Goal: Navigation & Orientation: Find specific page/section

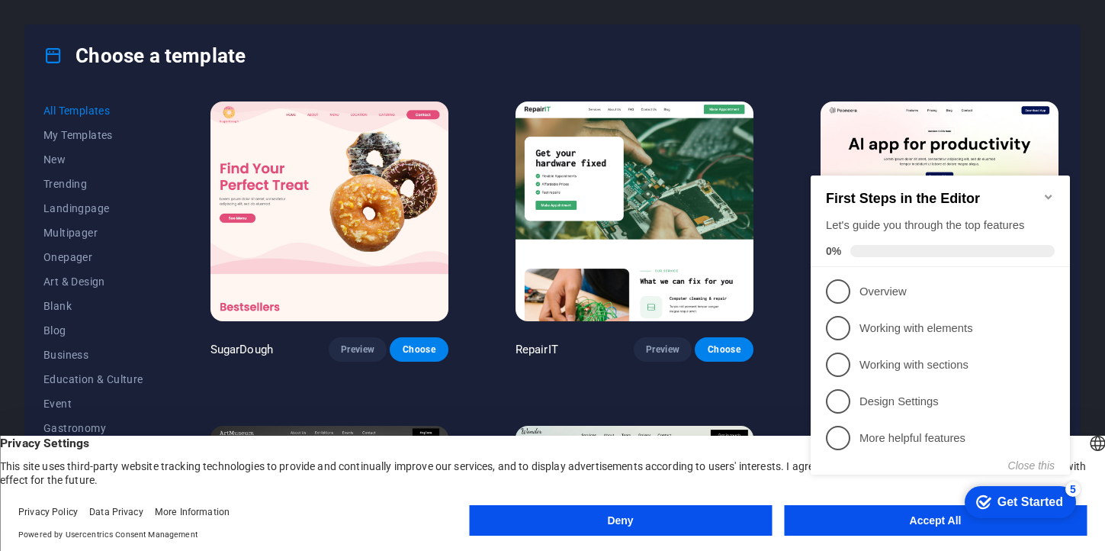
click div "checkmark Get Started 5 First Steps in the Editor Let's guide you through the t…"
click at [1050, 194] on icon "Minimize checklist" at bounding box center [1048, 196] width 7 height 5
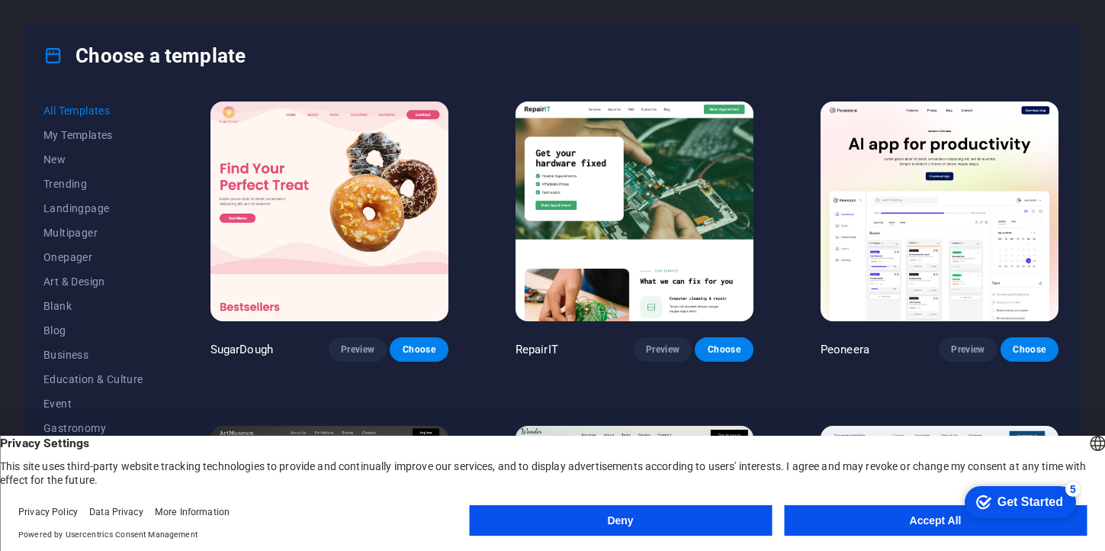
click div "checkmark Get Started 5 First Steps in the Editor Let's guide you through the t…"
click at [911, 514] on button "Accept All" at bounding box center [935, 520] width 303 height 31
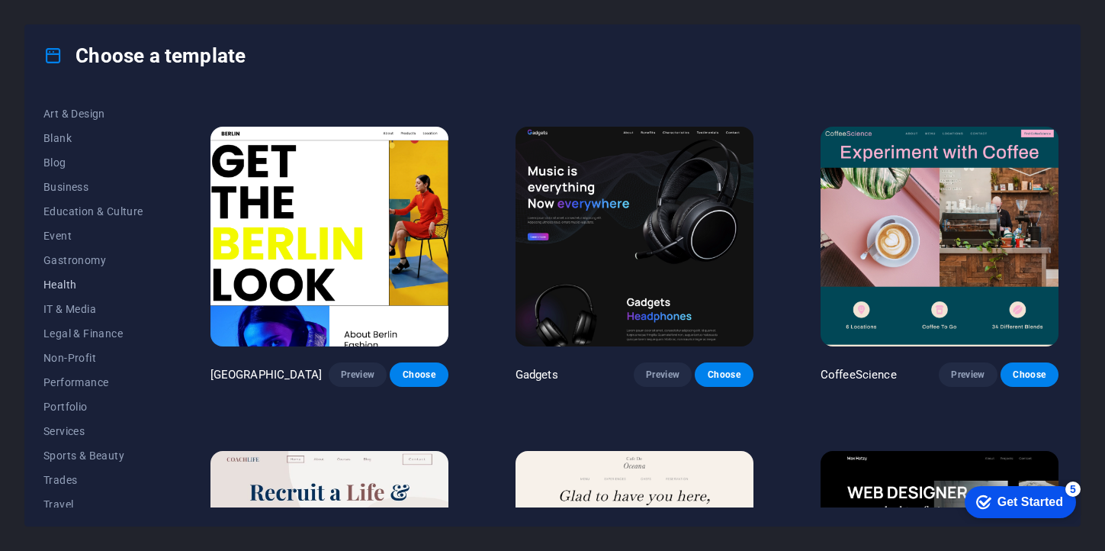
scroll to position [169, 0]
click at [64, 290] on button "Health" at bounding box center [93, 284] width 100 height 24
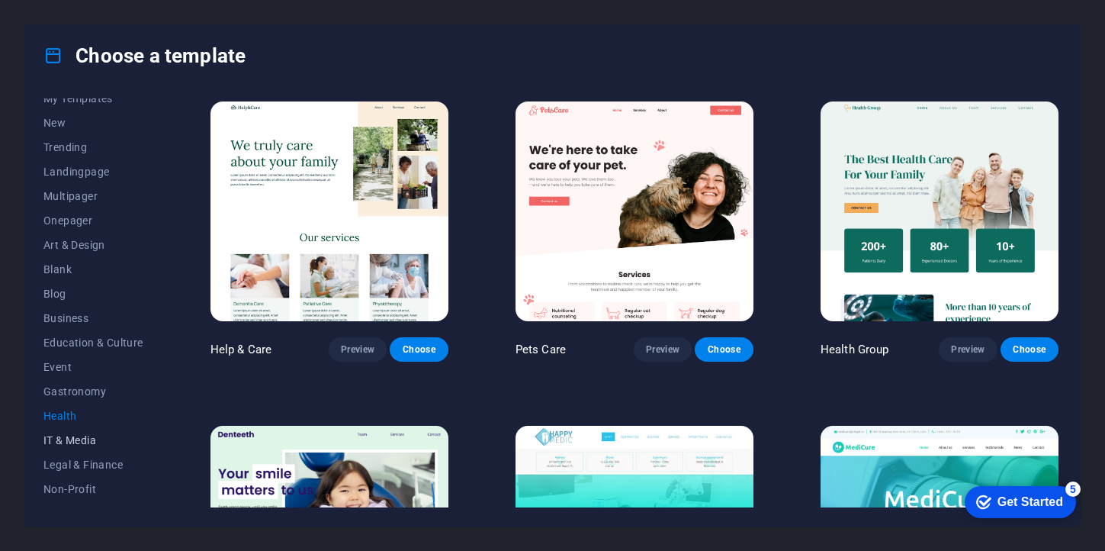
scroll to position [0, 0]
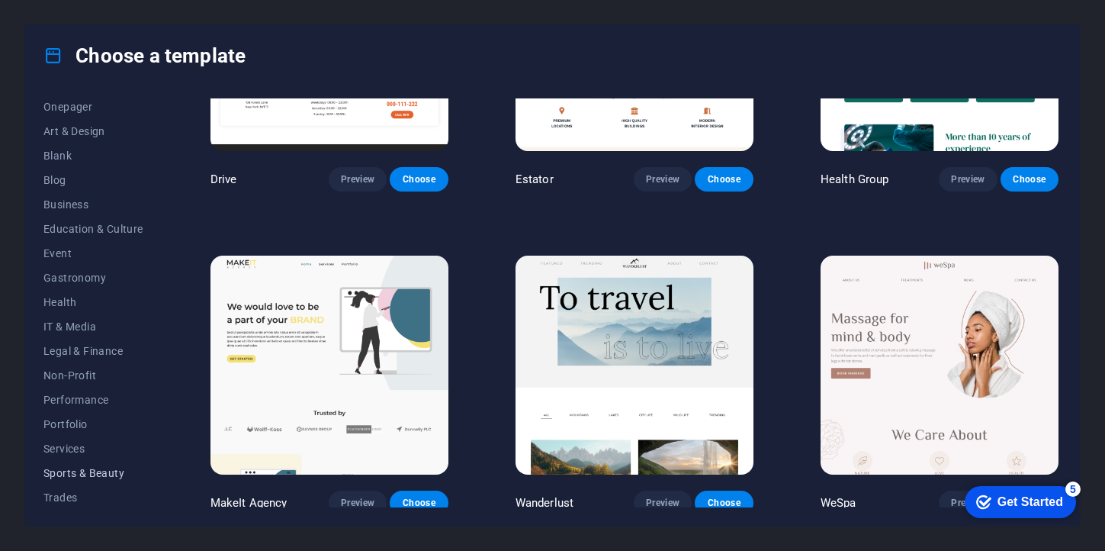
scroll to position [126, 0]
click at [72, 329] on span "Health" at bounding box center [93, 326] width 100 height 12
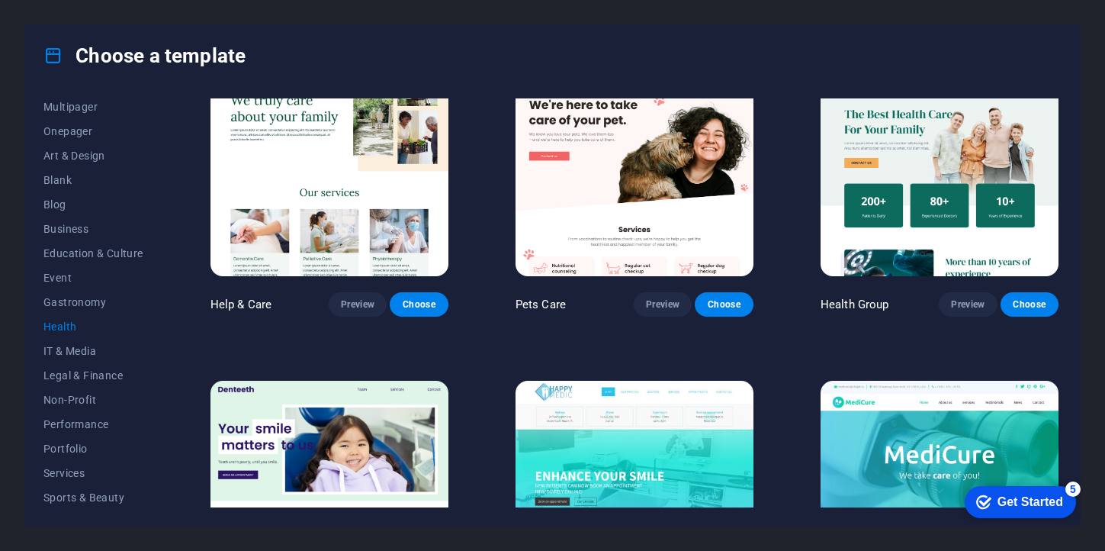
scroll to position [0, 0]
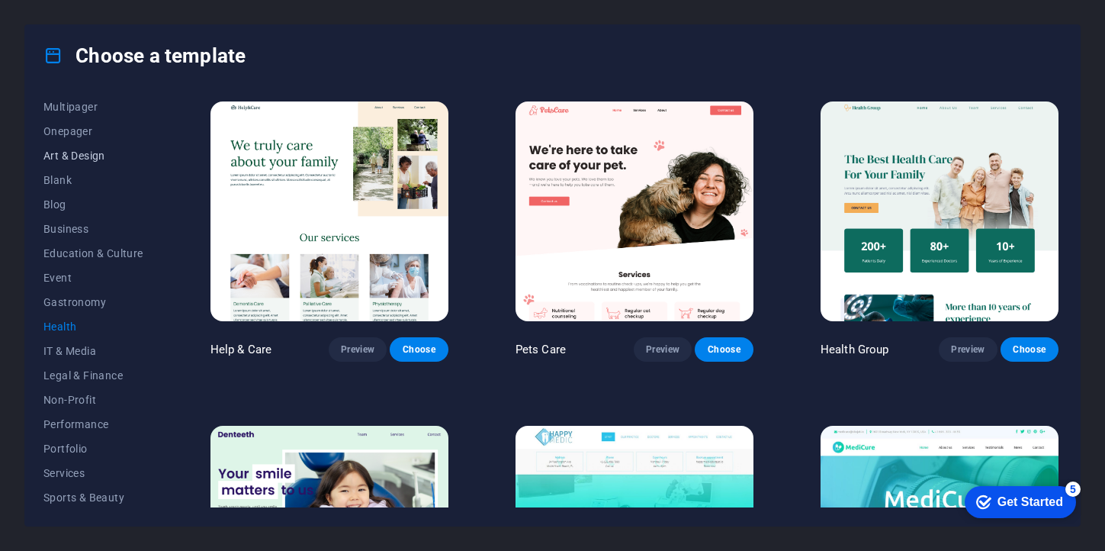
click at [65, 158] on span "Art & Design" at bounding box center [93, 155] width 100 height 12
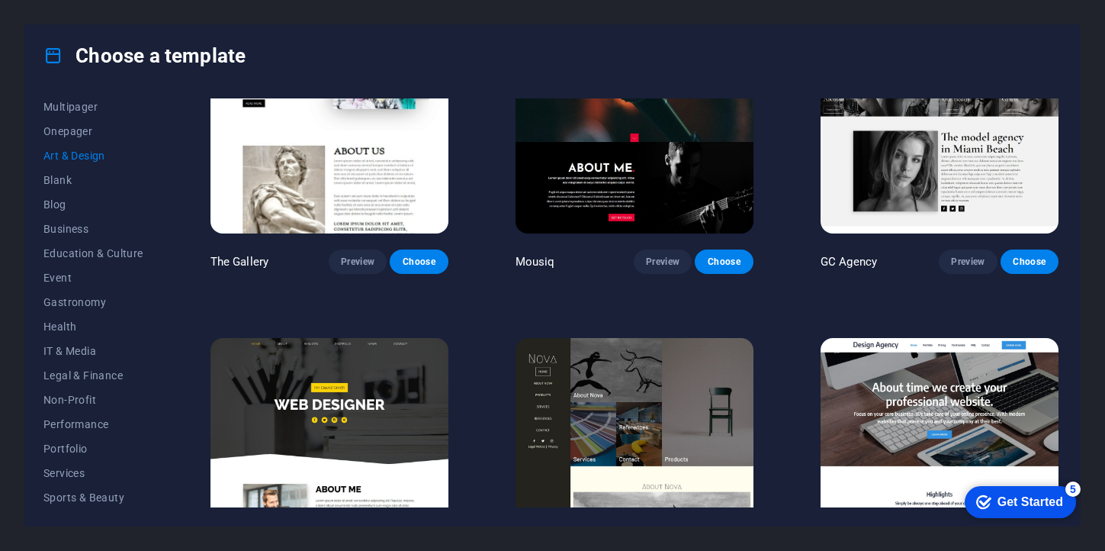
scroll to position [722, 0]
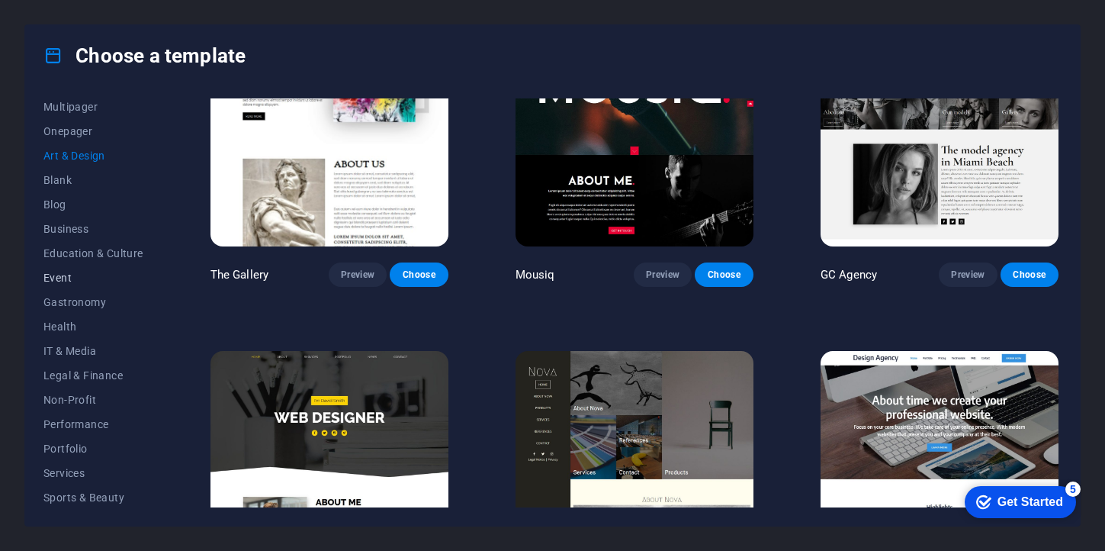
click at [69, 280] on span "Event" at bounding box center [93, 278] width 100 height 12
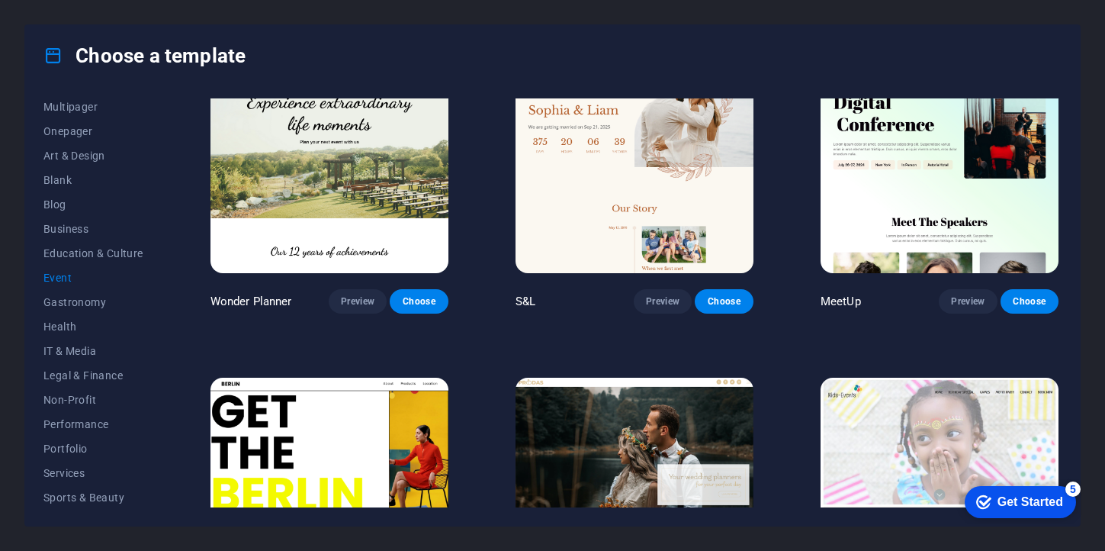
scroll to position [0, 0]
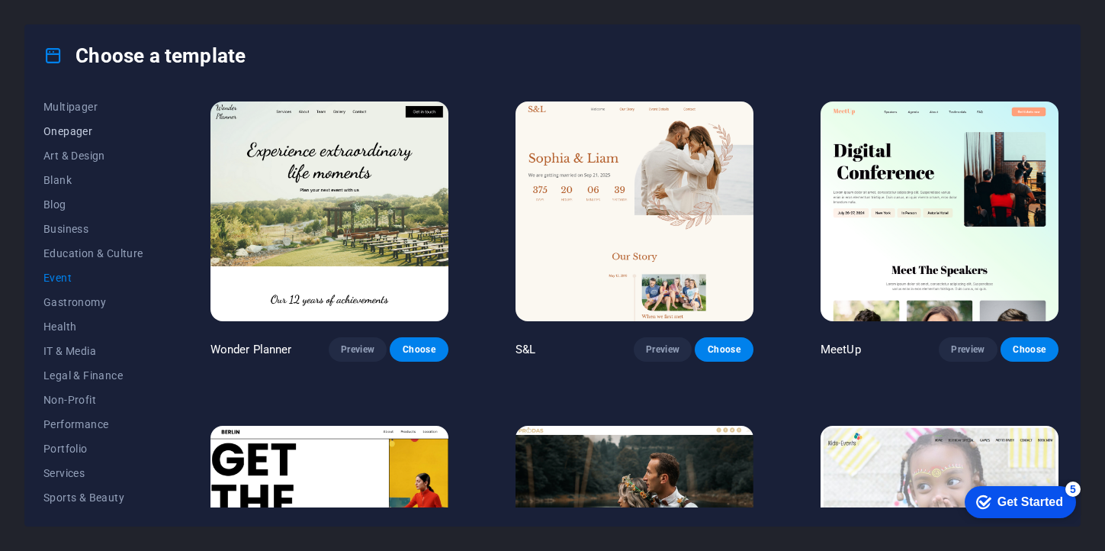
click at [91, 130] on span "Onepager" at bounding box center [93, 131] width 100 height 12
